Goal: Submit feedback/report problem: Leave review/rating

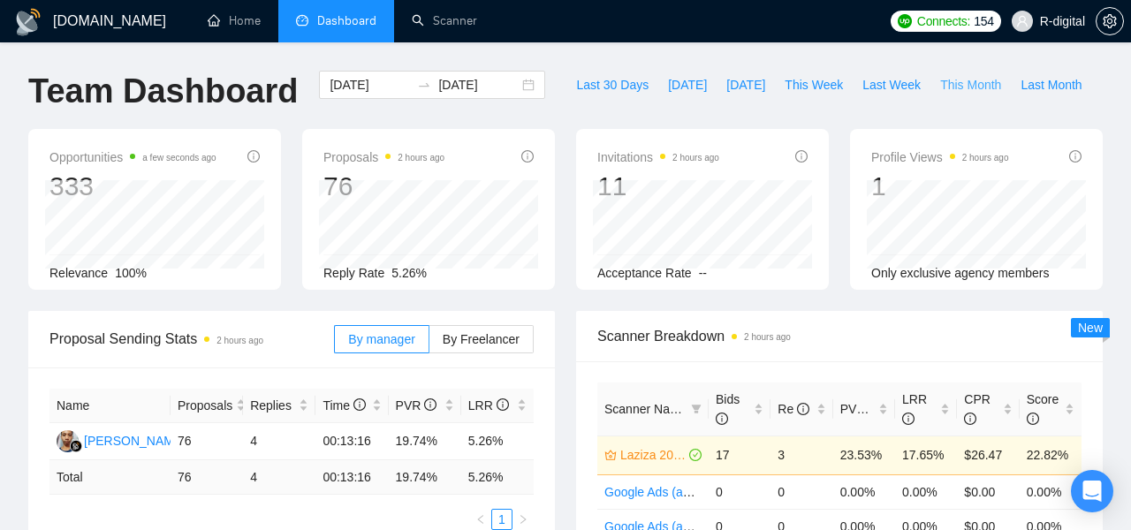
click at [982, 81] on span "This Month" at bounding box center [970, 84] width 61 height 19
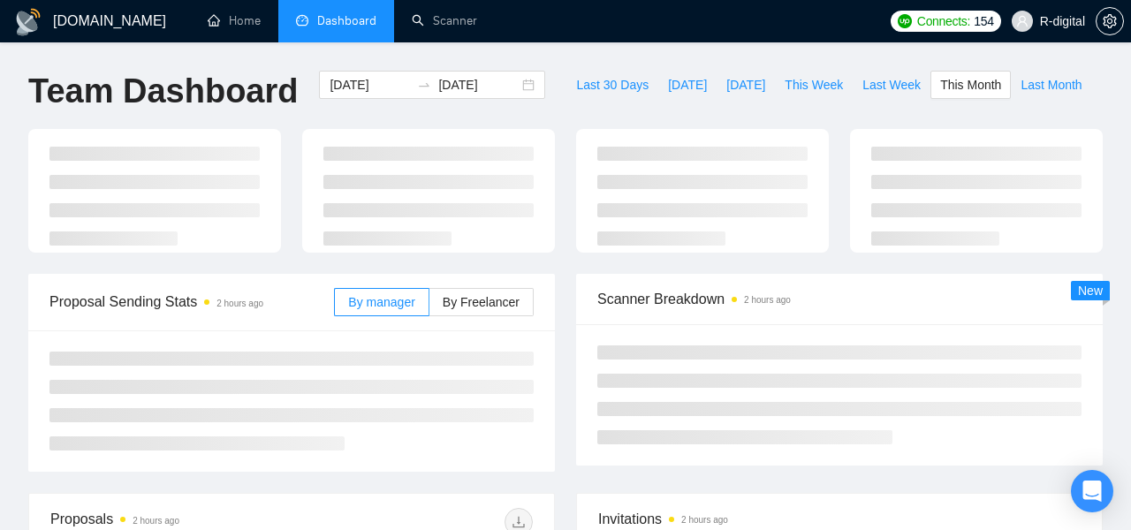
type input "[DATE]"
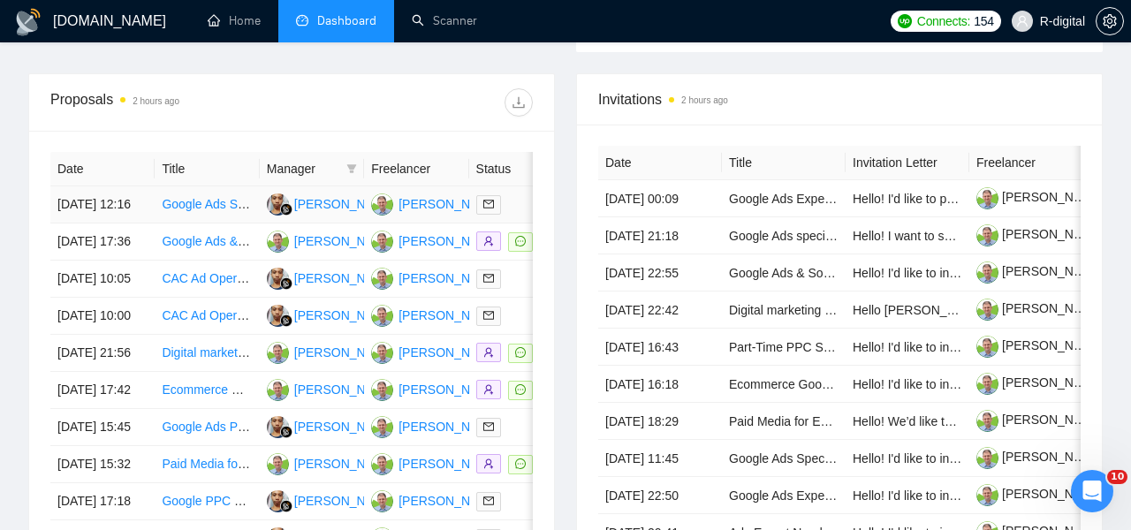
click at [175, 208] on link "Google Ads Specialist for B2B SaaS" at bounding box center [261, 204] width 199 height 14
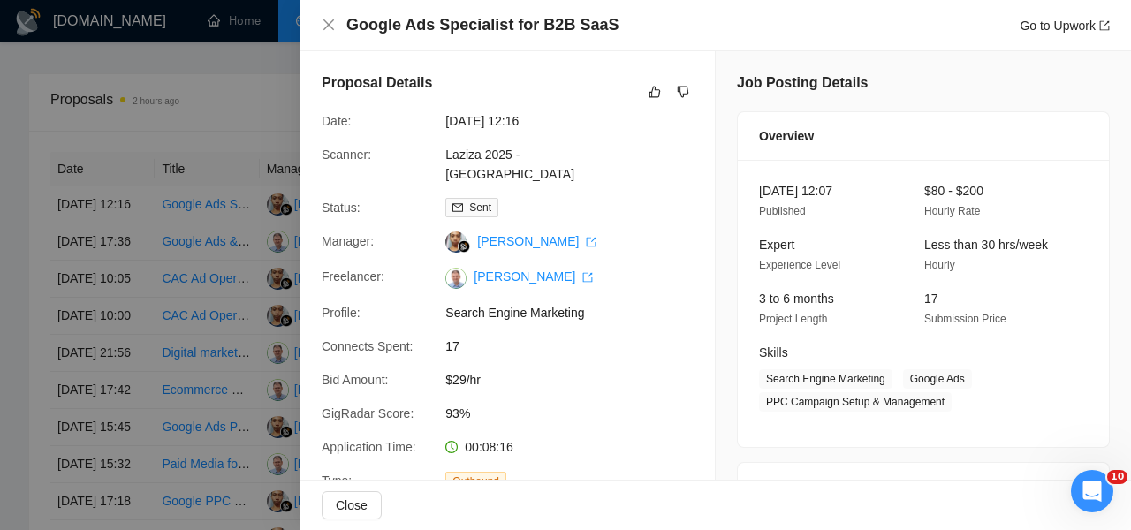
click at [163, 178] on div at bounding box center [565, 265] width 1131 height 530
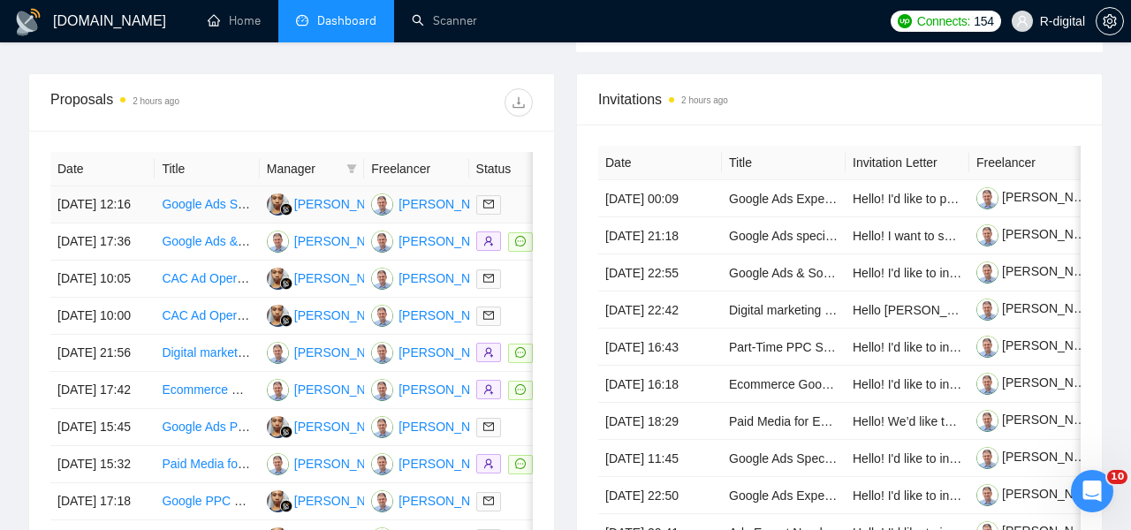
click at [194, 211] on link "Google Ads Specialist for B2B SaaS" at bounding box center [261, 204] width 199 height 14
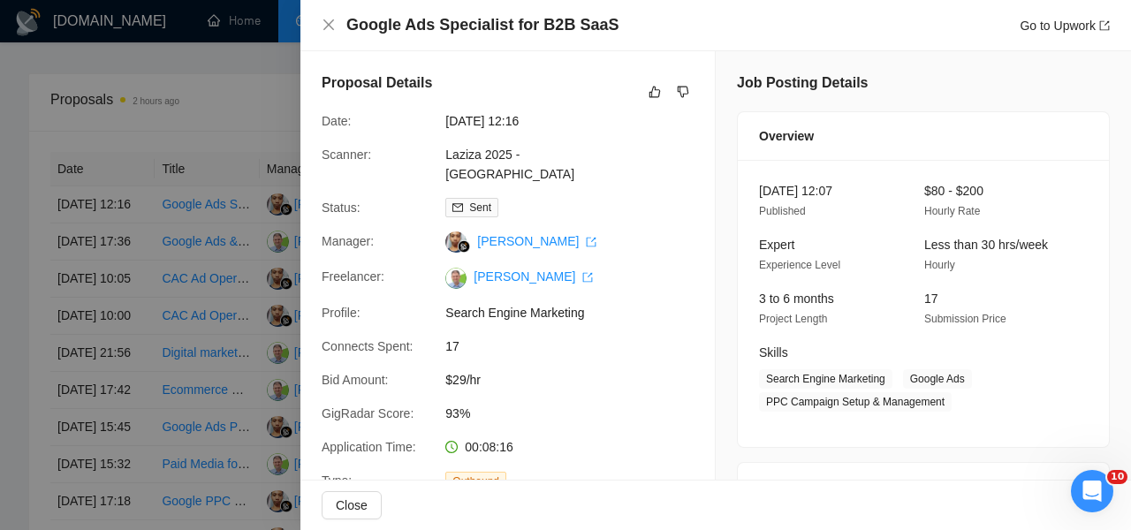
click at [472, 27] on h4 "Google Ads Specialist for B2B SaaS" at bounding box center [482, 25] width 272 height 22
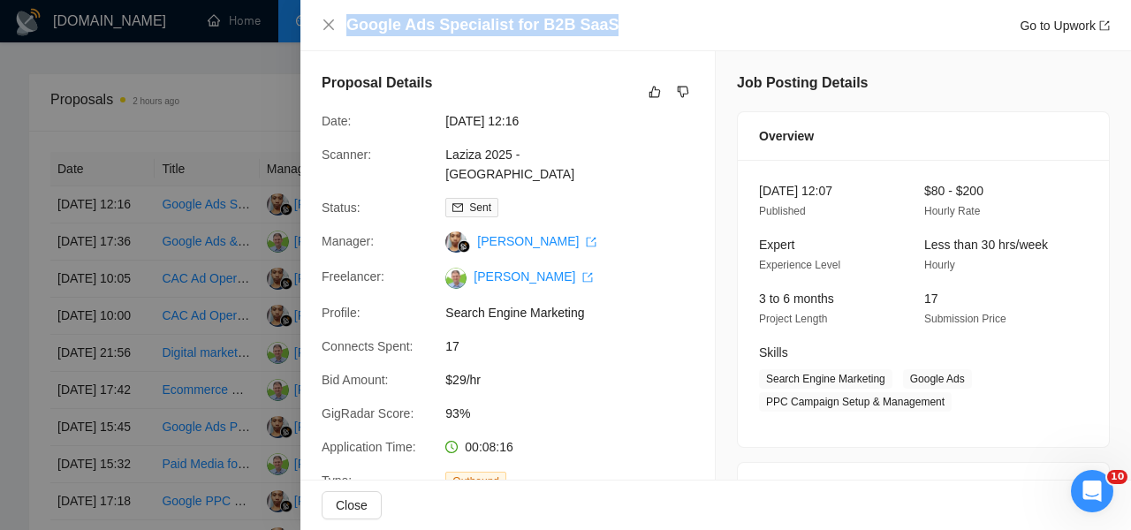
click at [472, 27] on h4 "Google Ads Specialist for B2B SaaS" at bounding box center [482, 25] width 272 height 22
copy h4 "Google Ads Specialist for B2B SaaS"
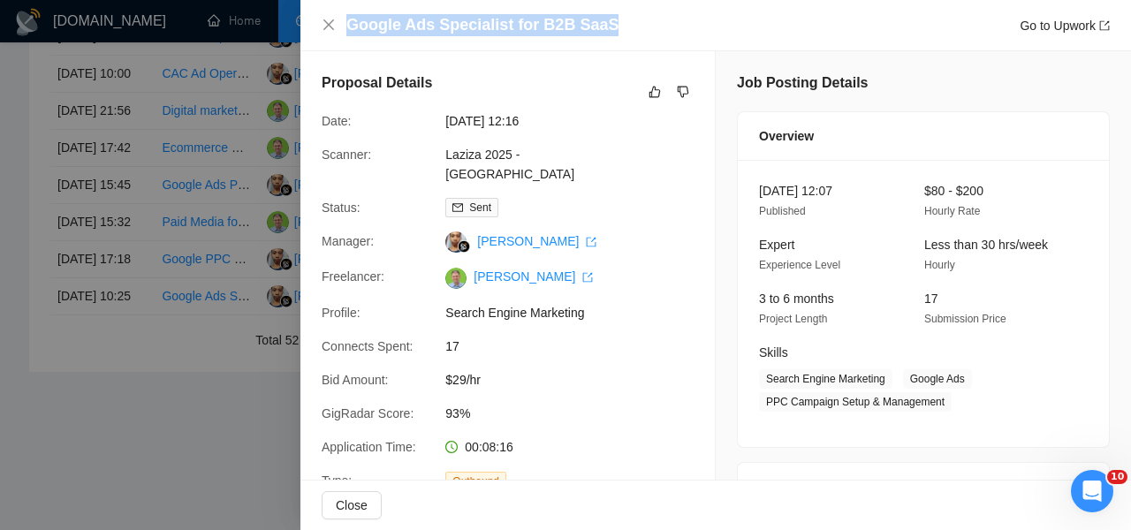
scroll to position [1030, 0]
click at [656, 89] on icon "like" at bounding box center [655, 92] width 12 height 14
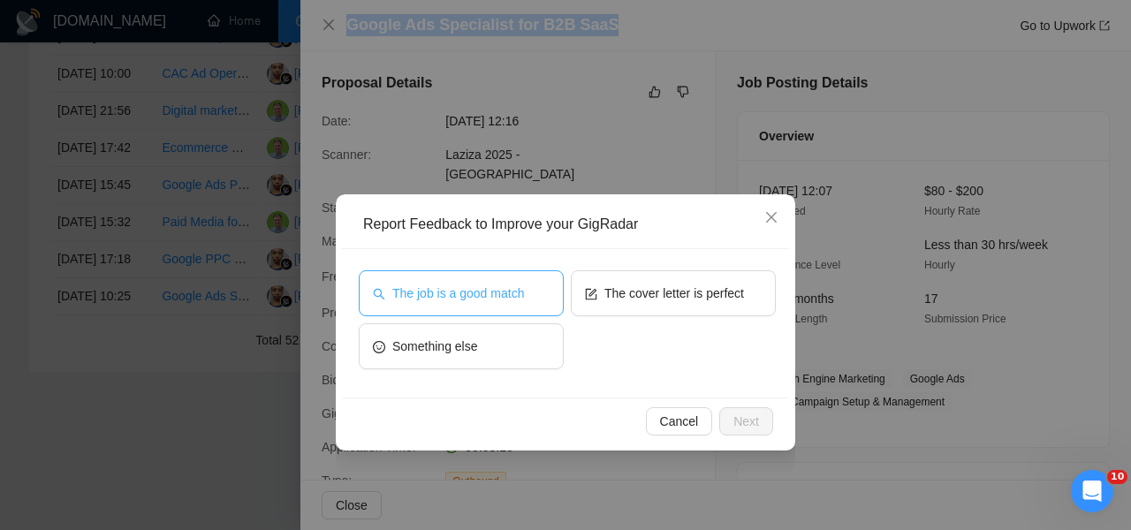
click at [542, 288] on button "The job is a good match" at bounding box center [461, 293] width 205 height 46
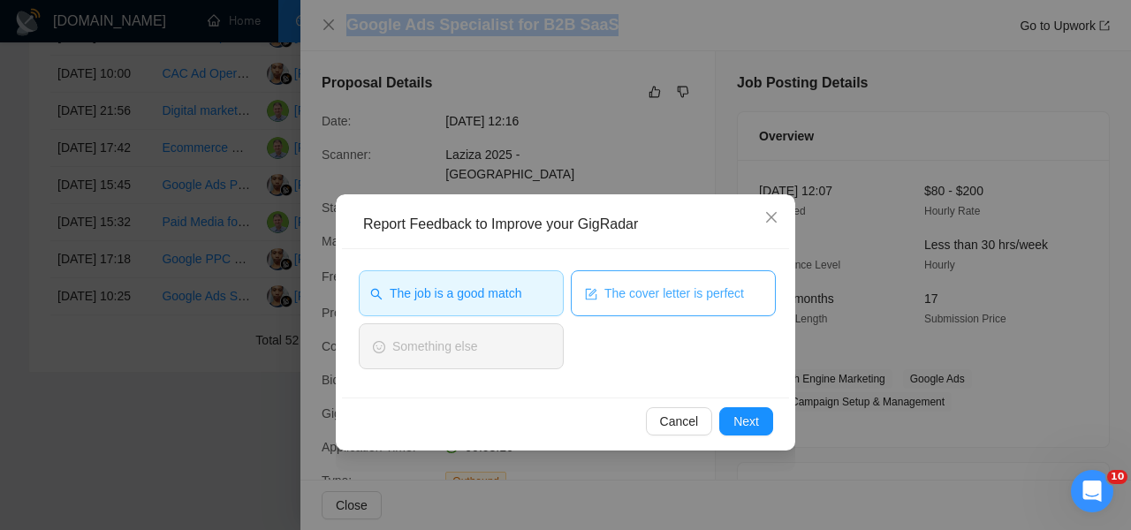
click at [633, 289] on span "The cover letter is perfect" at bounding box center [675, 293] width 140 height 19
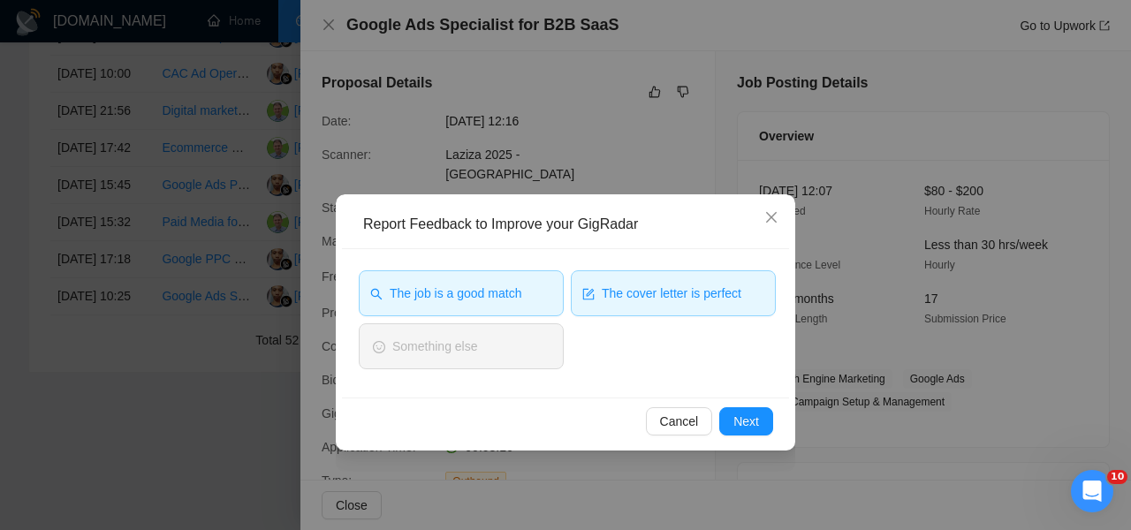
click at [764, 438] on div "Cancel Next" at bounding box center [565, 421] width 447 height 47
click at [744, 421] on span "Next" at bounding box center [747, 421] width 26 height 19
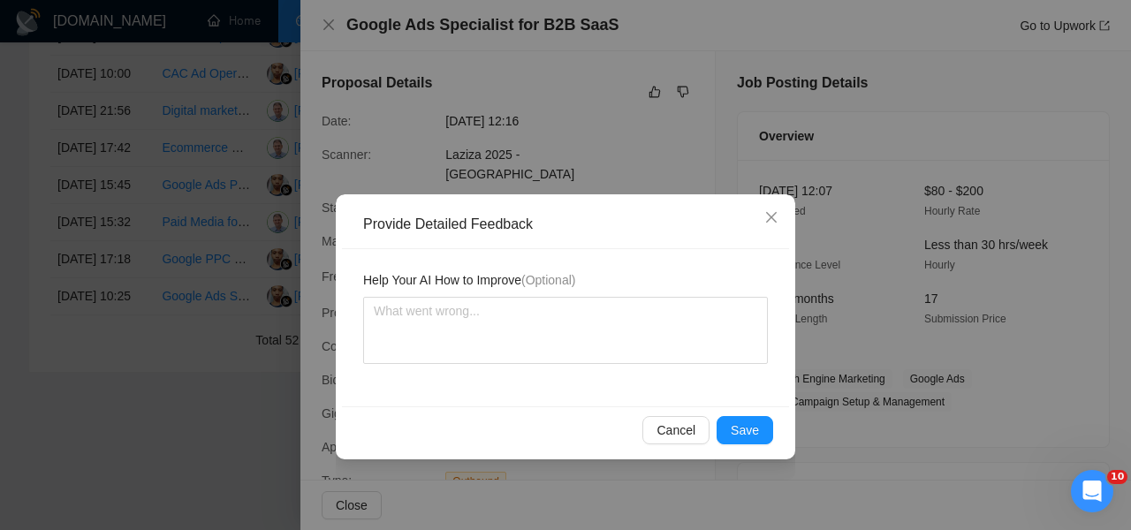
click at [744, 421] on span "Save" at bounding box center [745, 430] width 28 height 19
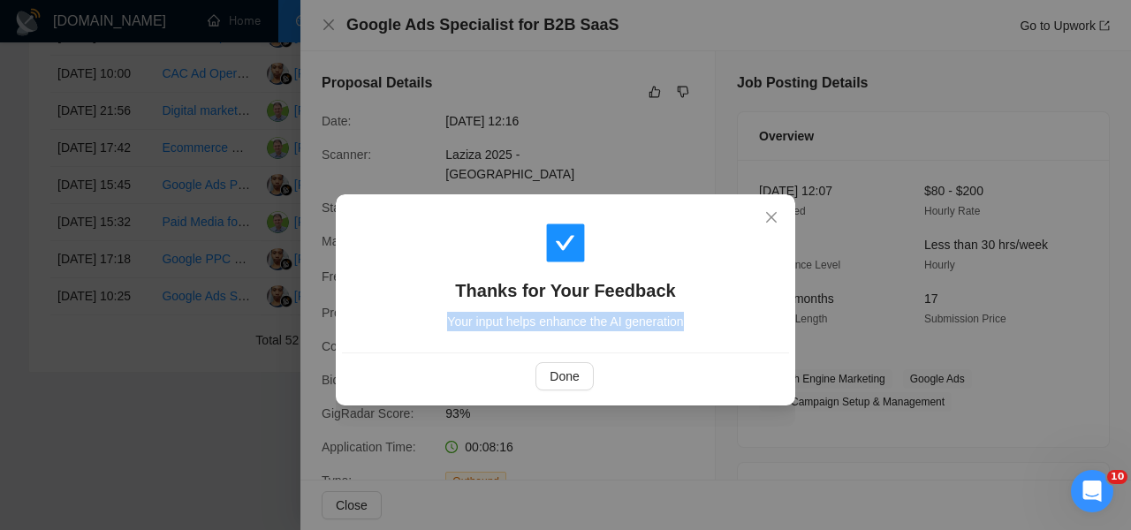
click at [744, 421] on div "Thanks for Your Feedback Your input helps enhance the AI generation Done" at bounding box center [565, 265] width 1131 height 530
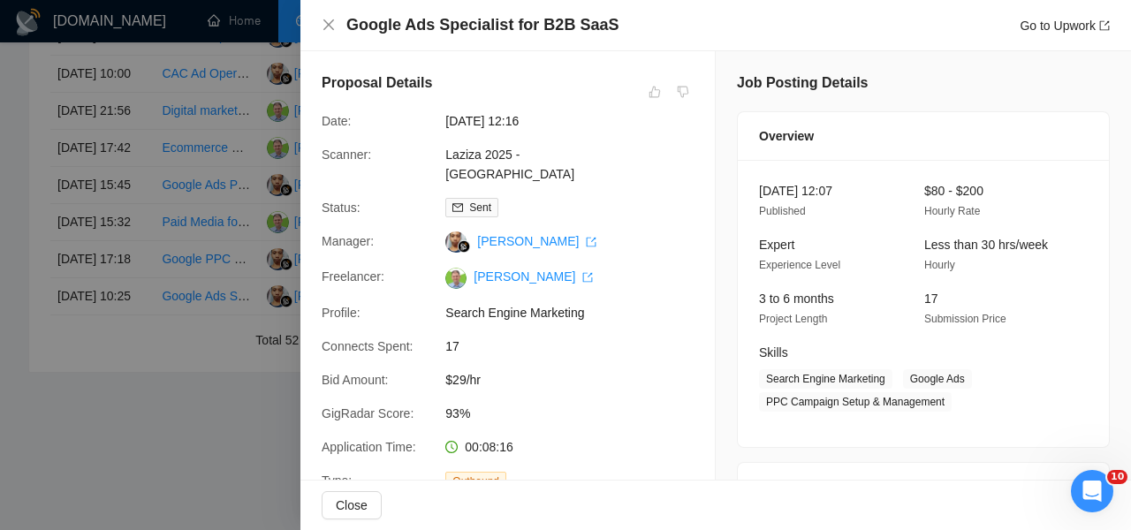
click at [193, 147] on div at bounding box center [565, 265] width 1131 height 530
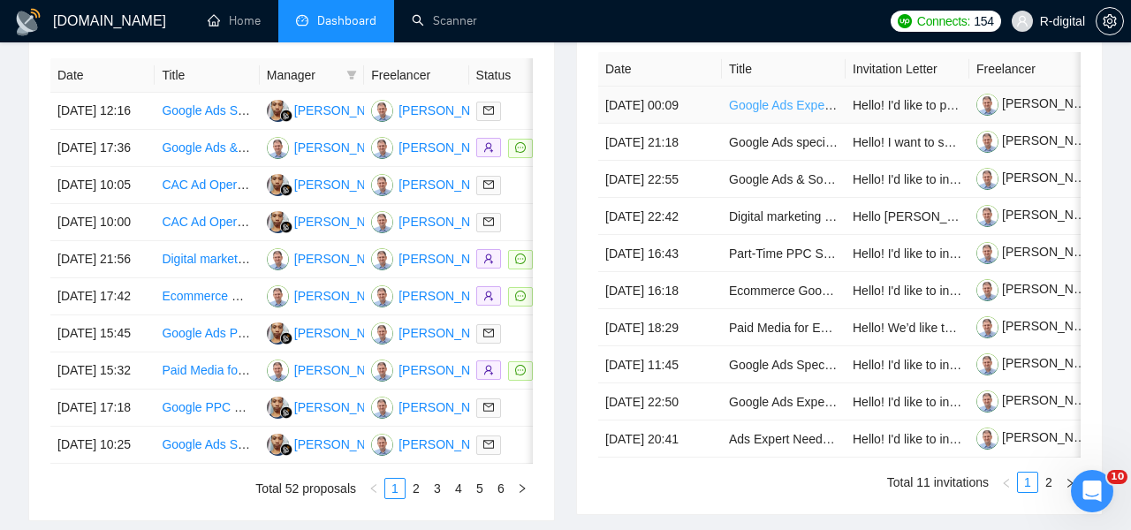
scroll to position [0, 0]
